Goal: Information Seeking & Learning: Learn about a topic

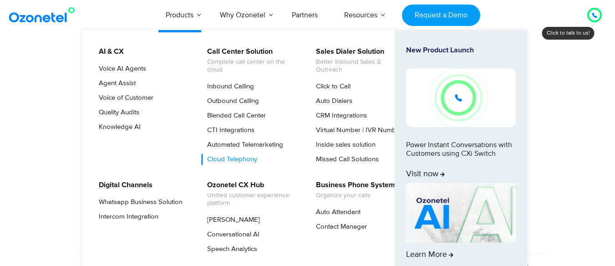
click at [238, 161] on link "Cloud Telephony" at bounding box center [229, 159] width 57 height 11
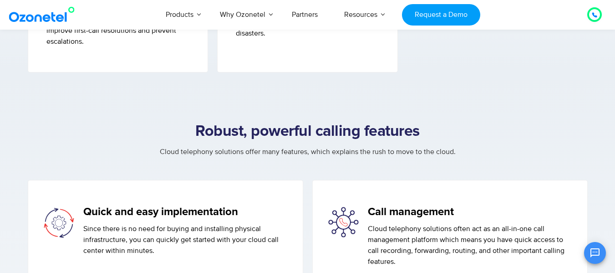
scroll to position [727, 0]
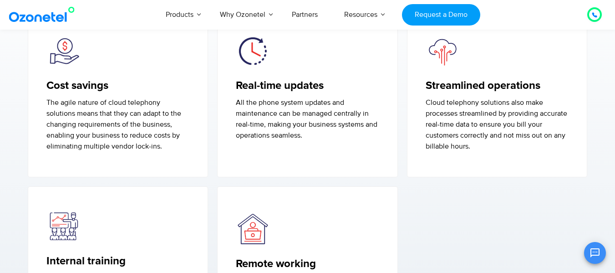
click at [595, 14] on icon at bounding box center [594, 14] width 5 height 5
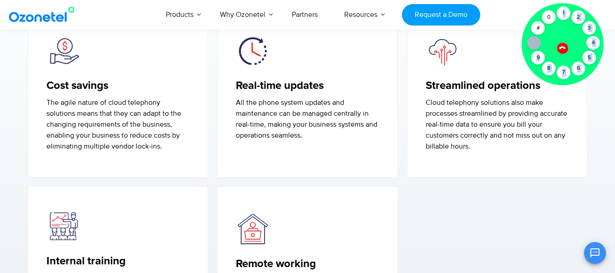
drag, startPoint x: 541, startPoint y: 60, endPoint x: 559, endPoint y: 21, distance: 43.0
click at [595, 15] on div "Click to talk to us! Call connected [PHONE_NUMBER]" at bounding box center [595, 15] width 0 height 0
click at [538, 62] on div "9" at bounding box center [538, 58] width 14 height 14
click at [547, 72] on div "8" at bounding box center [549, 68] width 14 height 14
click at [562, 71] on div "7" at bounding box center [564, 73] width 14 height 14
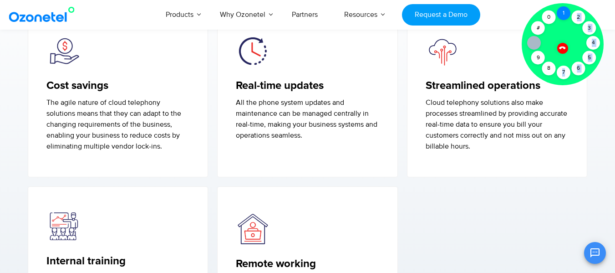
drag, startPoint x: 562, startPoint y: 71, endPoint x: 566, endPoint y: 17, distance: 54.4
drag, startPoint x: 536, startPoint y: 46, endPoint x: 586, endPoint y: 50, distance: 50.2
click at [595, 15] on div "Click to talk to us! Call connected 1 2 3 4 5 6 7 8 9 # 0" at bounding box center [595, 15] width 0 height 0
click at [562, 47] on icon at bounding box center [562, 48] width 6 height 6
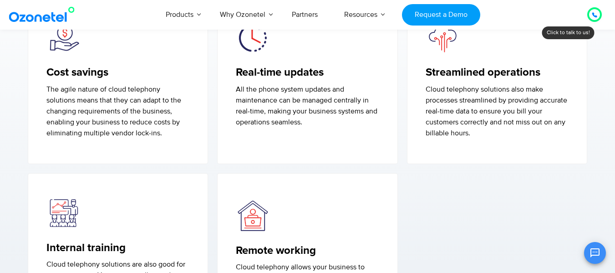
scroll to position [740, 0]
click at [542, 192] on div at bounding box center [497, 261] width 190 height 177
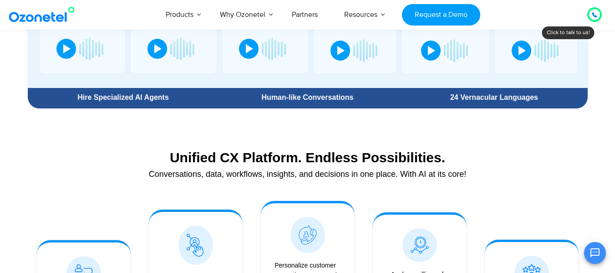
scroll to position [613, 0]
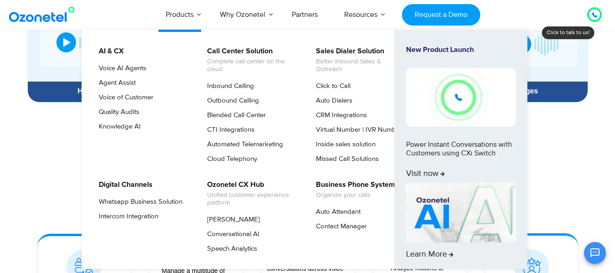
click at [461, 99] on img at bounding box center [461, 97] width 110 height 58
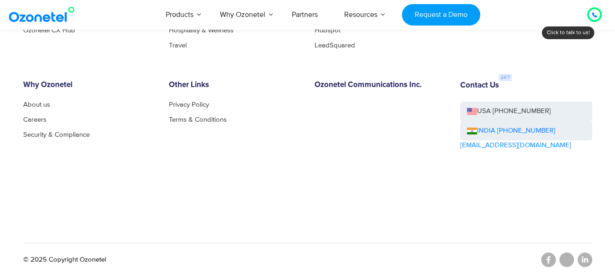
scroll to position [489, 0]
